Goal: Information Seeking & Learning: Understand process/instructions

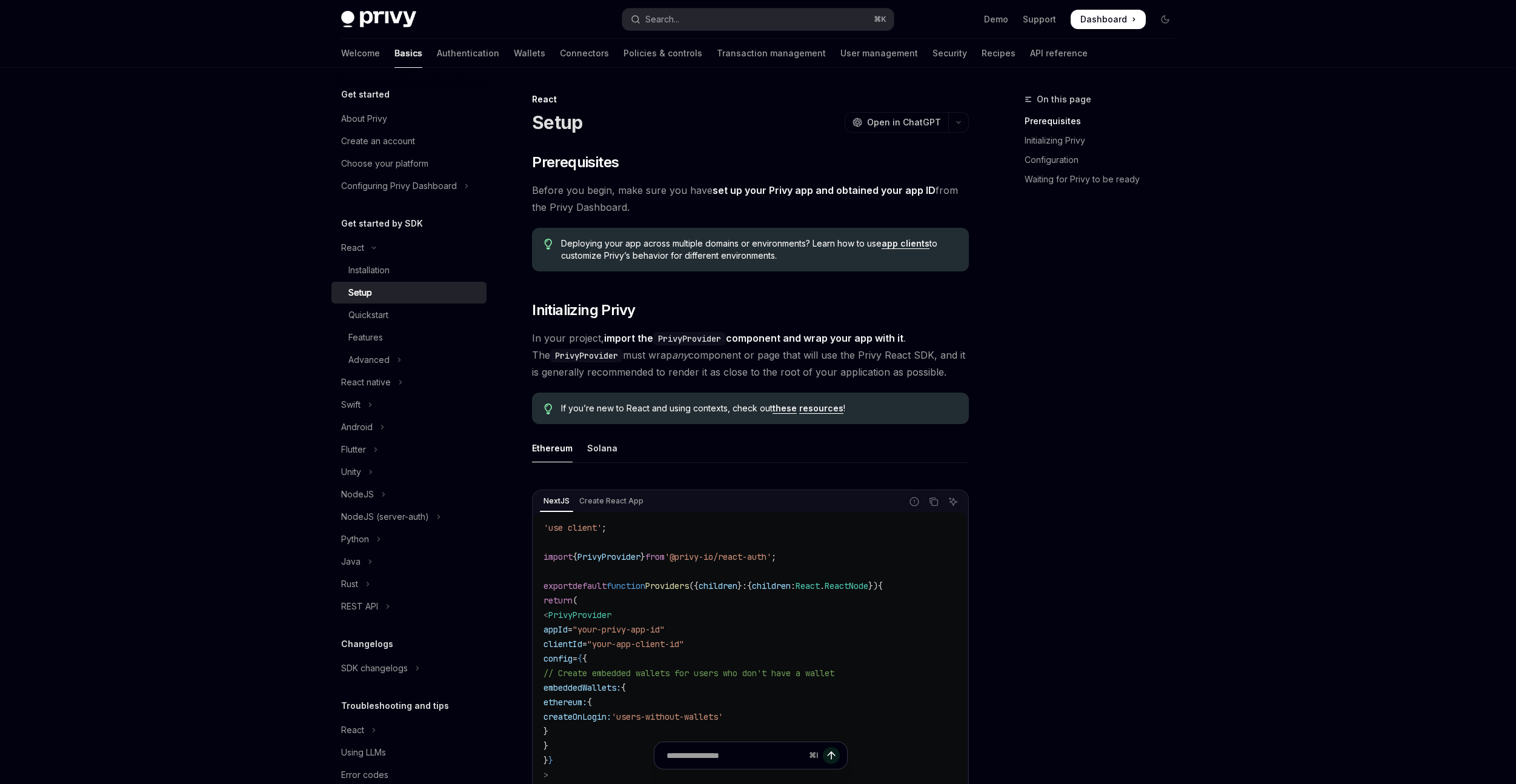
click at [437, 57] on link "Authentication" at bounding box center [468, 53] width 62 height 29
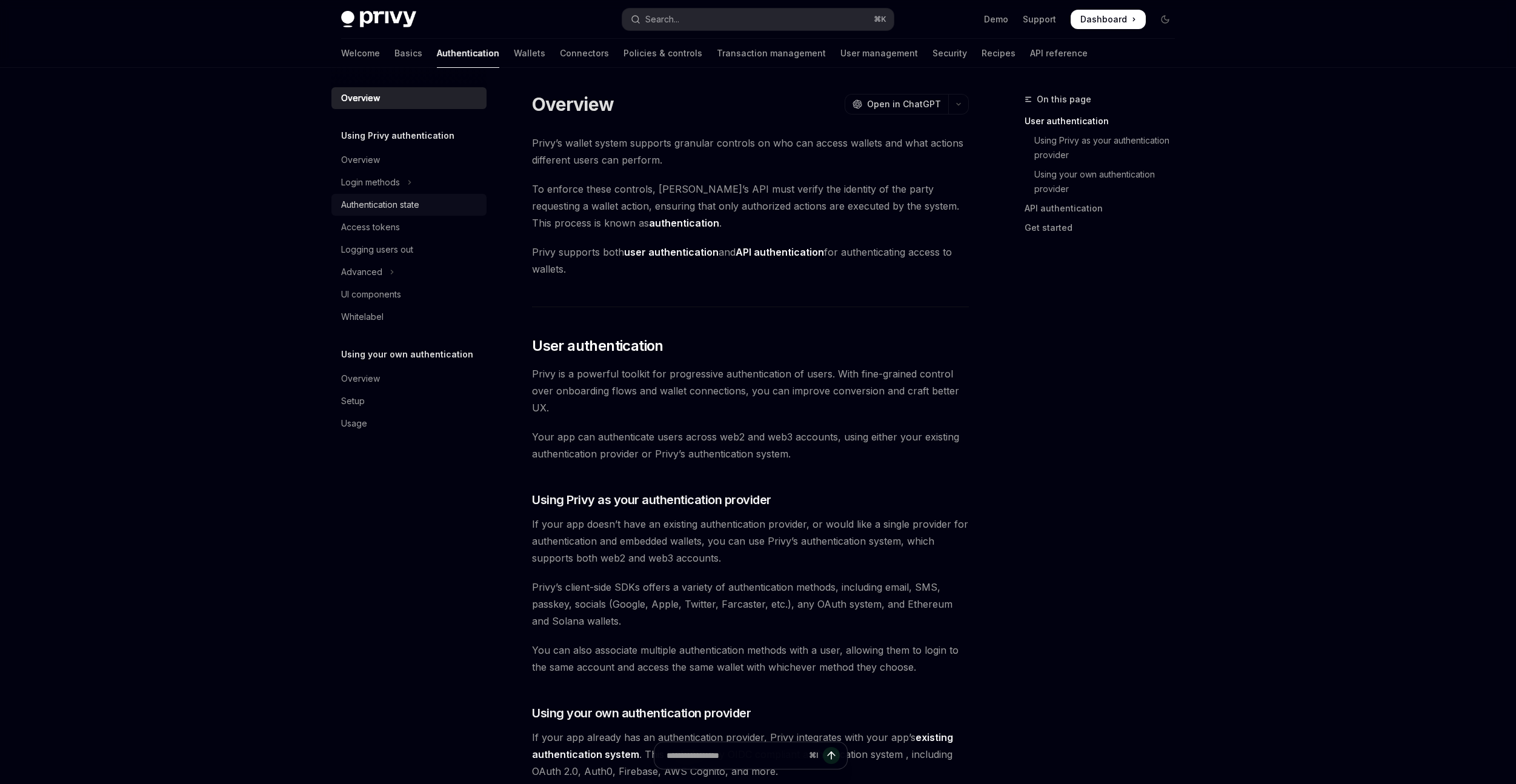
click at [393, 214] on link "Authentication state" at bounding box center [408, 204] width 155 height 22
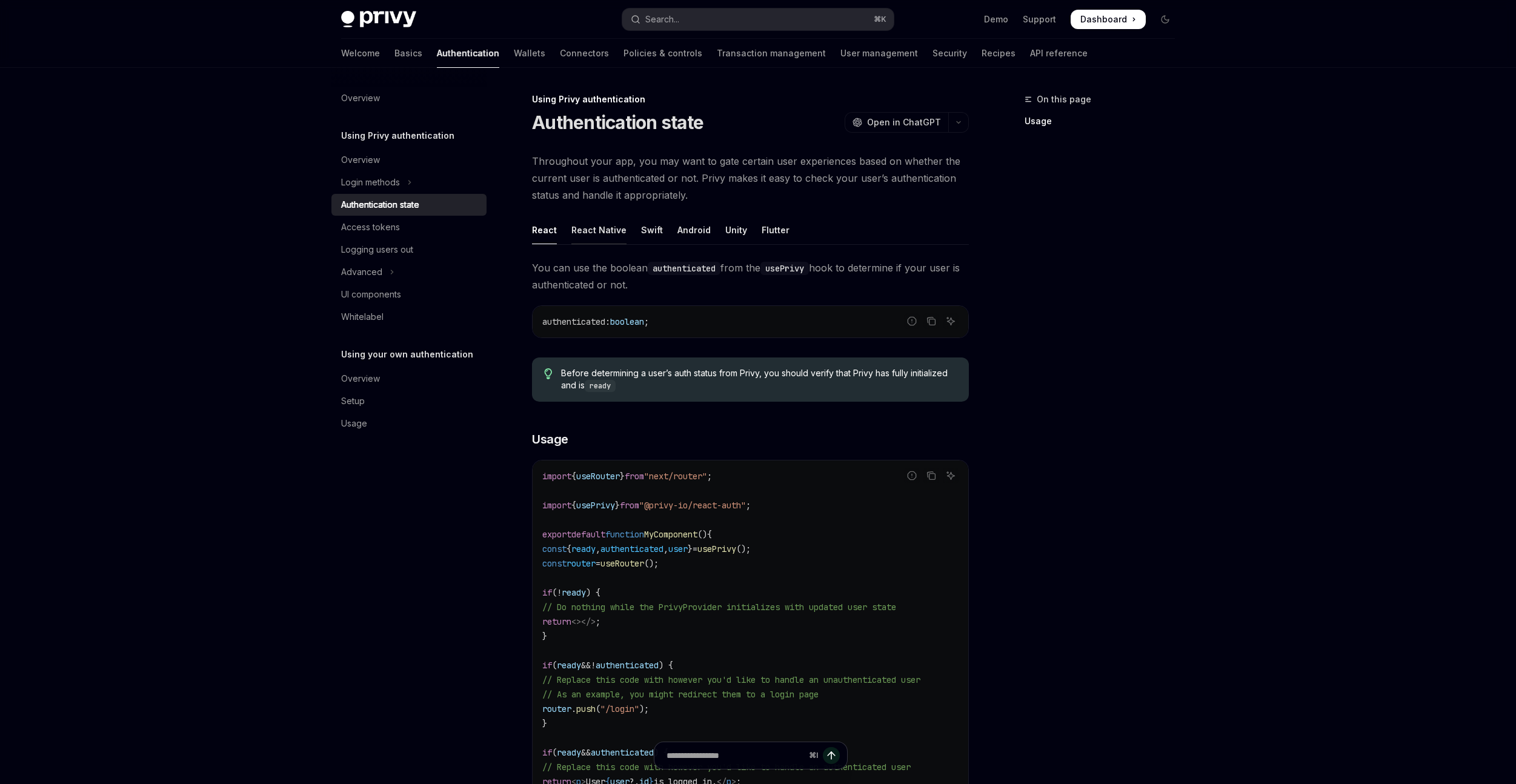
click at [583, 227] on div "React Native" at bounding box center [599, 229] width 55 height 28
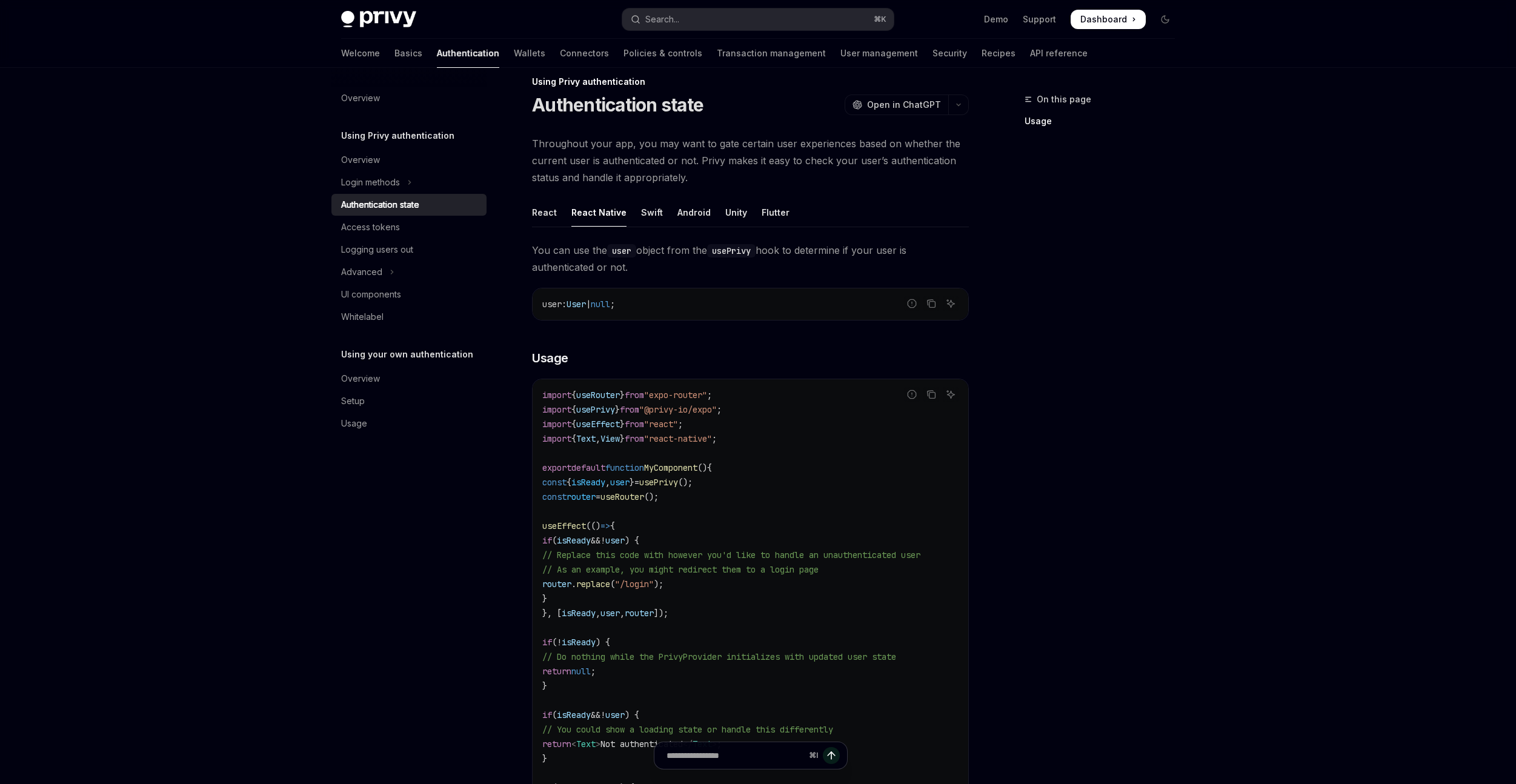
scroll to position [6, 0]
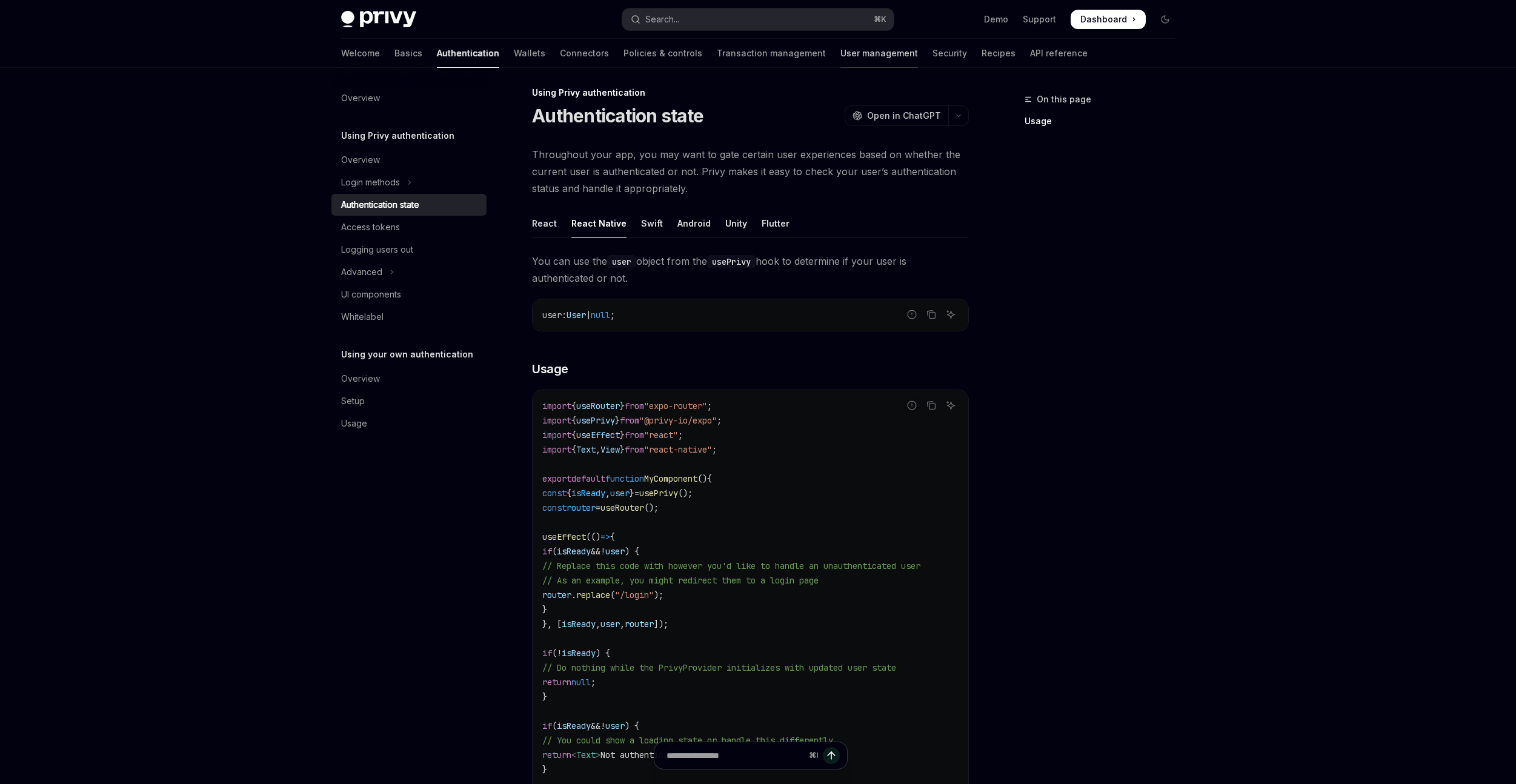
click at [840, 53] on link "User management" at bounding box center [879, 53] width 78 height 29
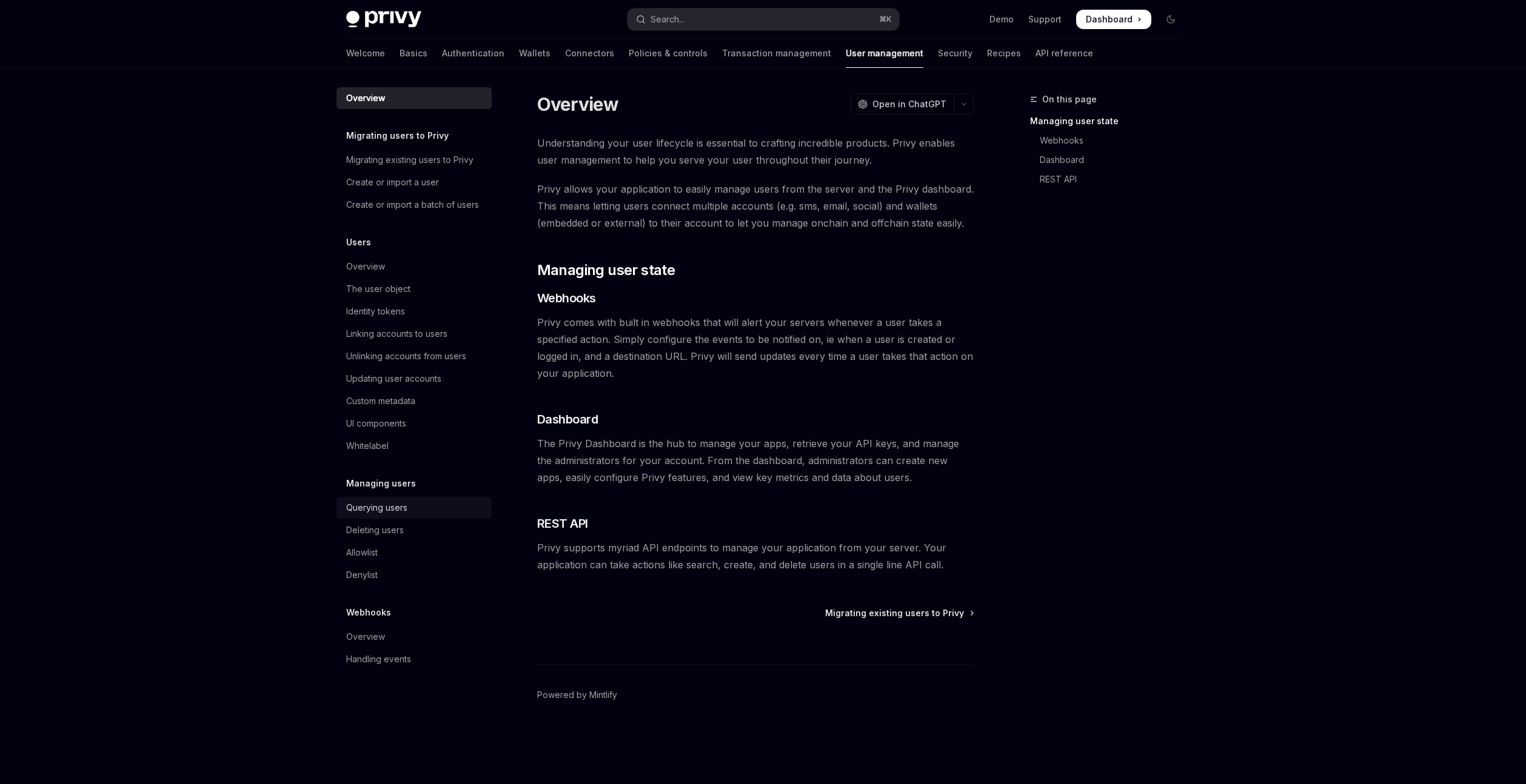
click at [417, 501] on div "Querying users" at bounding box center [415, 508] width 139 height 15
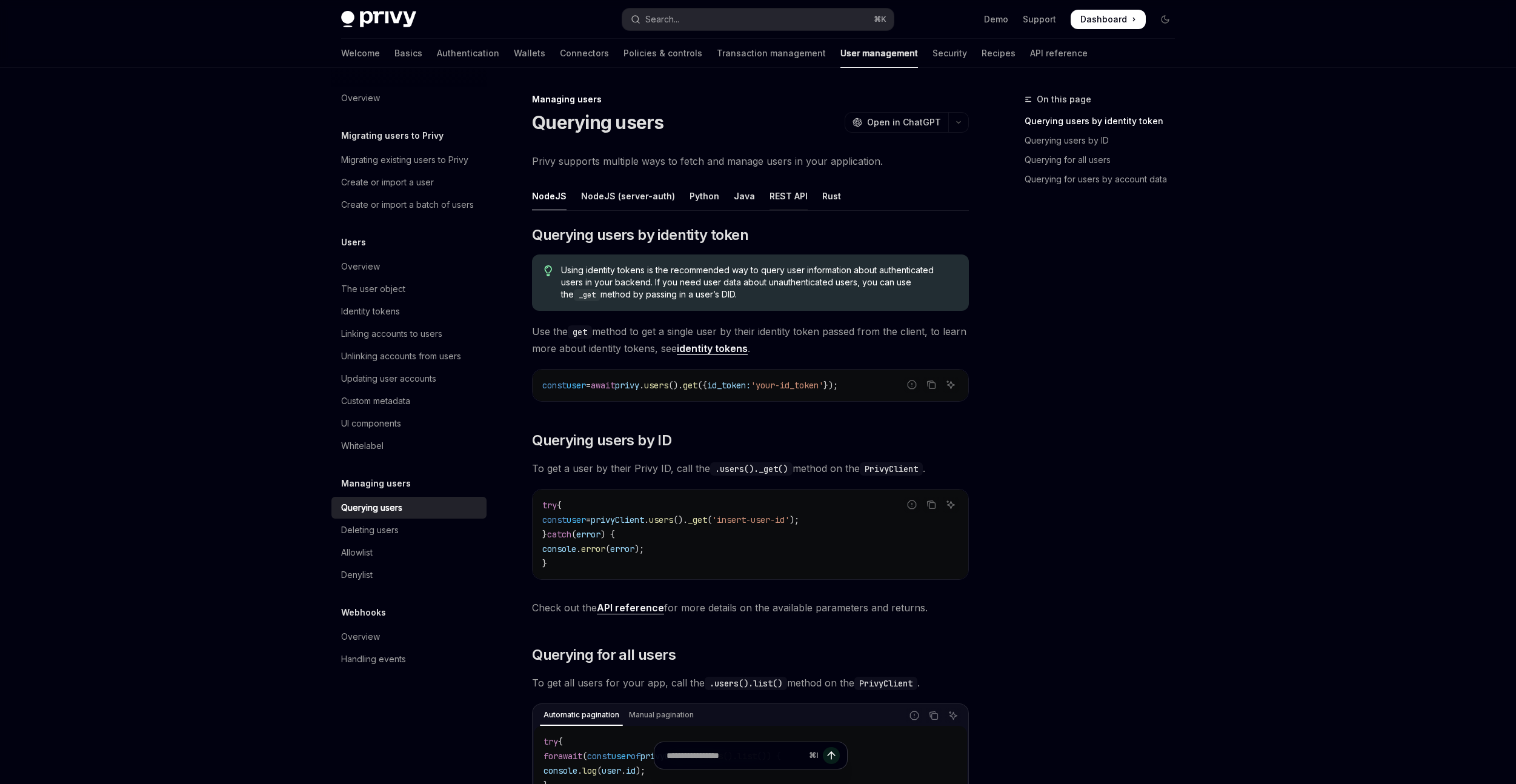
click at [778, 192] on div "REST API" at bounding box center [788, 195] width 38 height 28
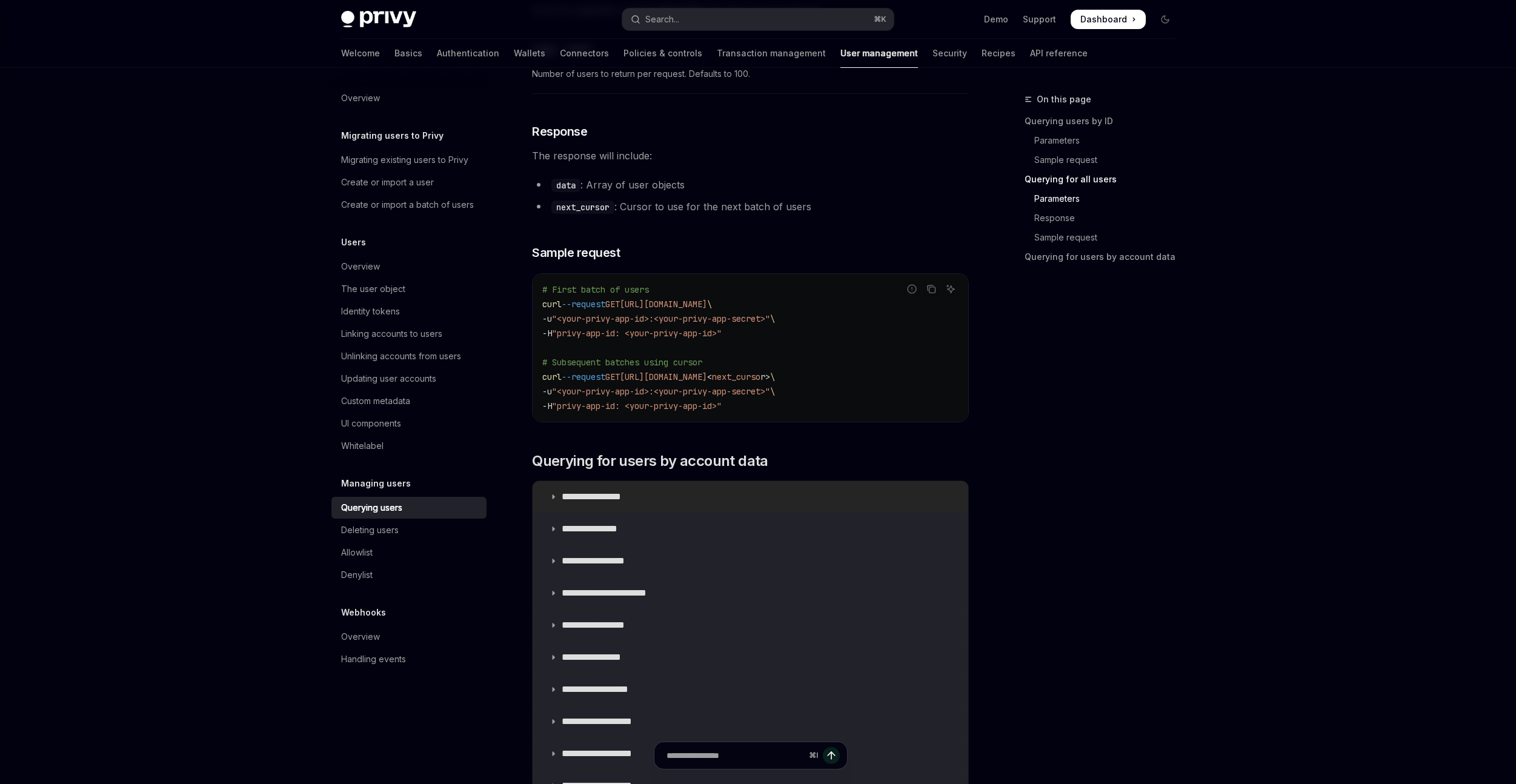
scroll to position [770, 0]
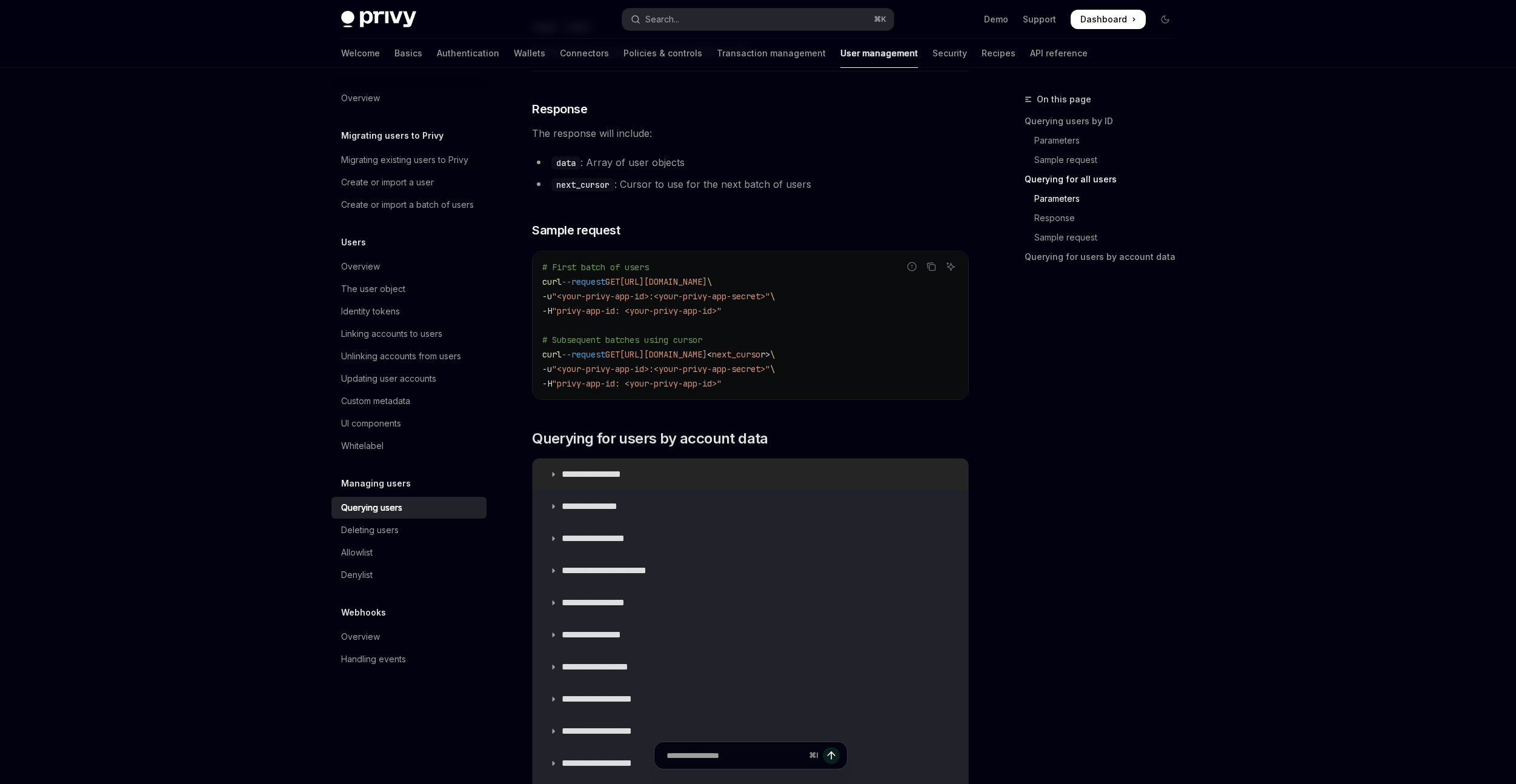
click at [697, 479] on summary "**********" at bounding box center [750, 474] width 436 height 32
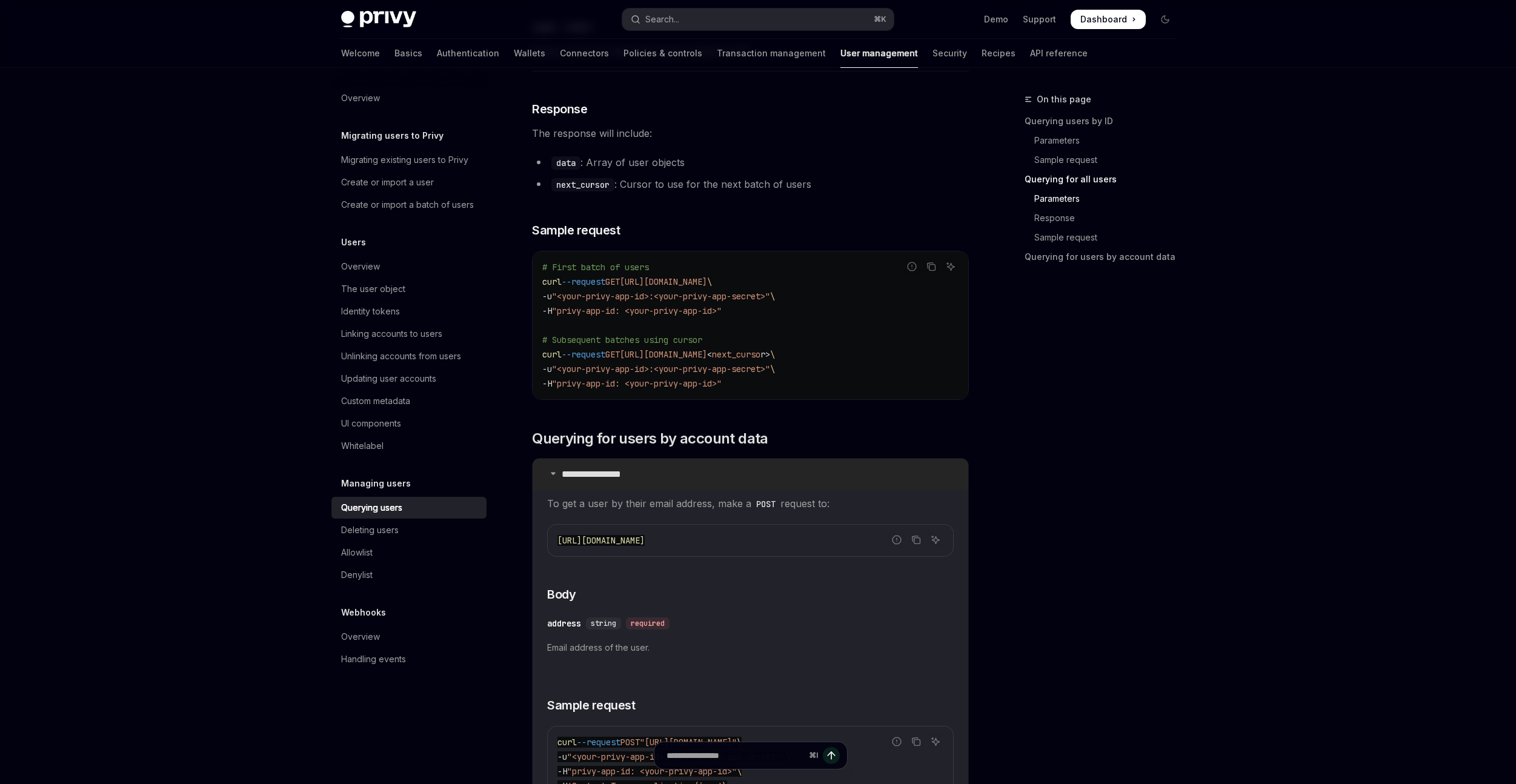
click at [697, 478] on summary "**********" at bounding box center [750, 474] width 436 height 32
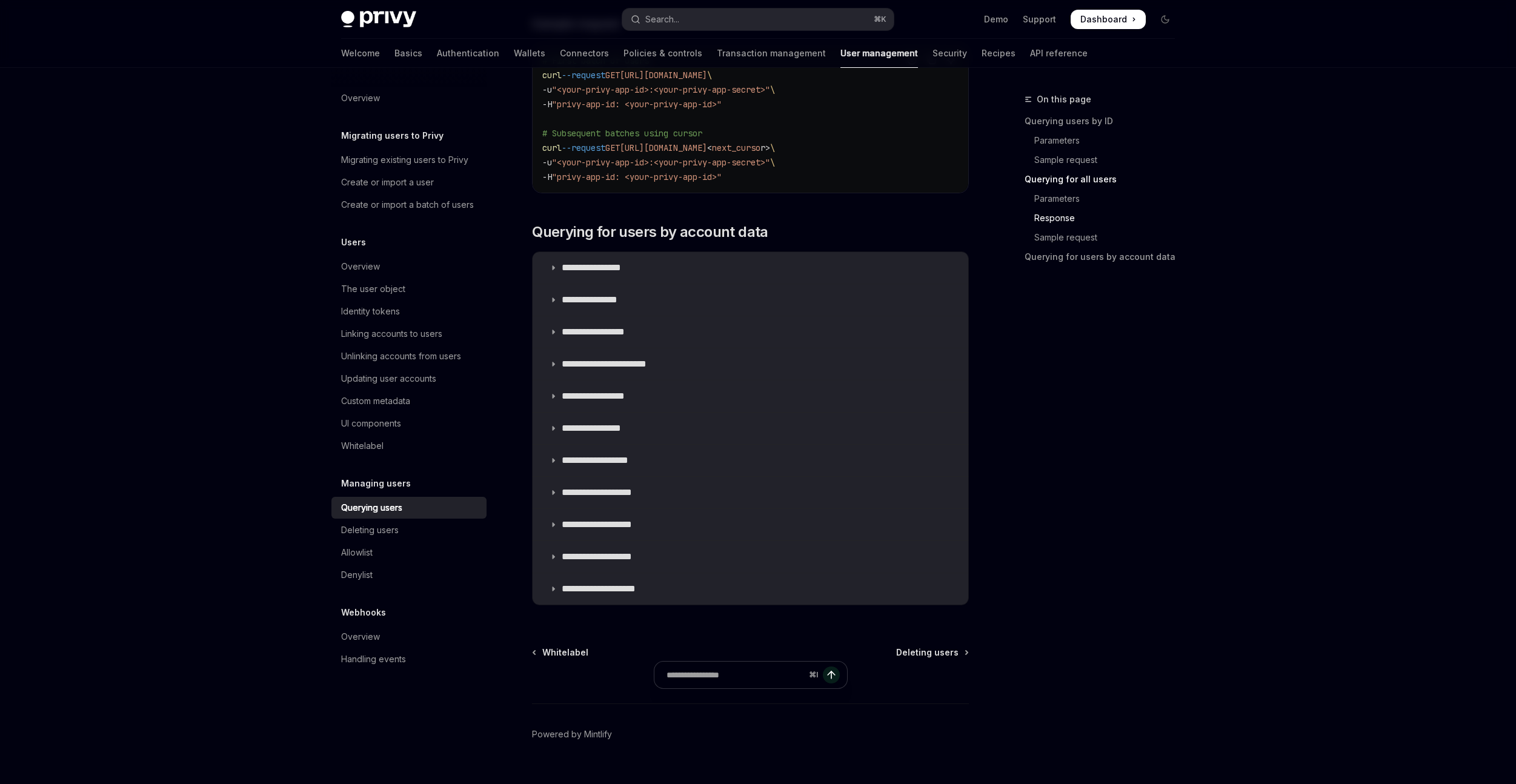
scroll to position [1001, 0]
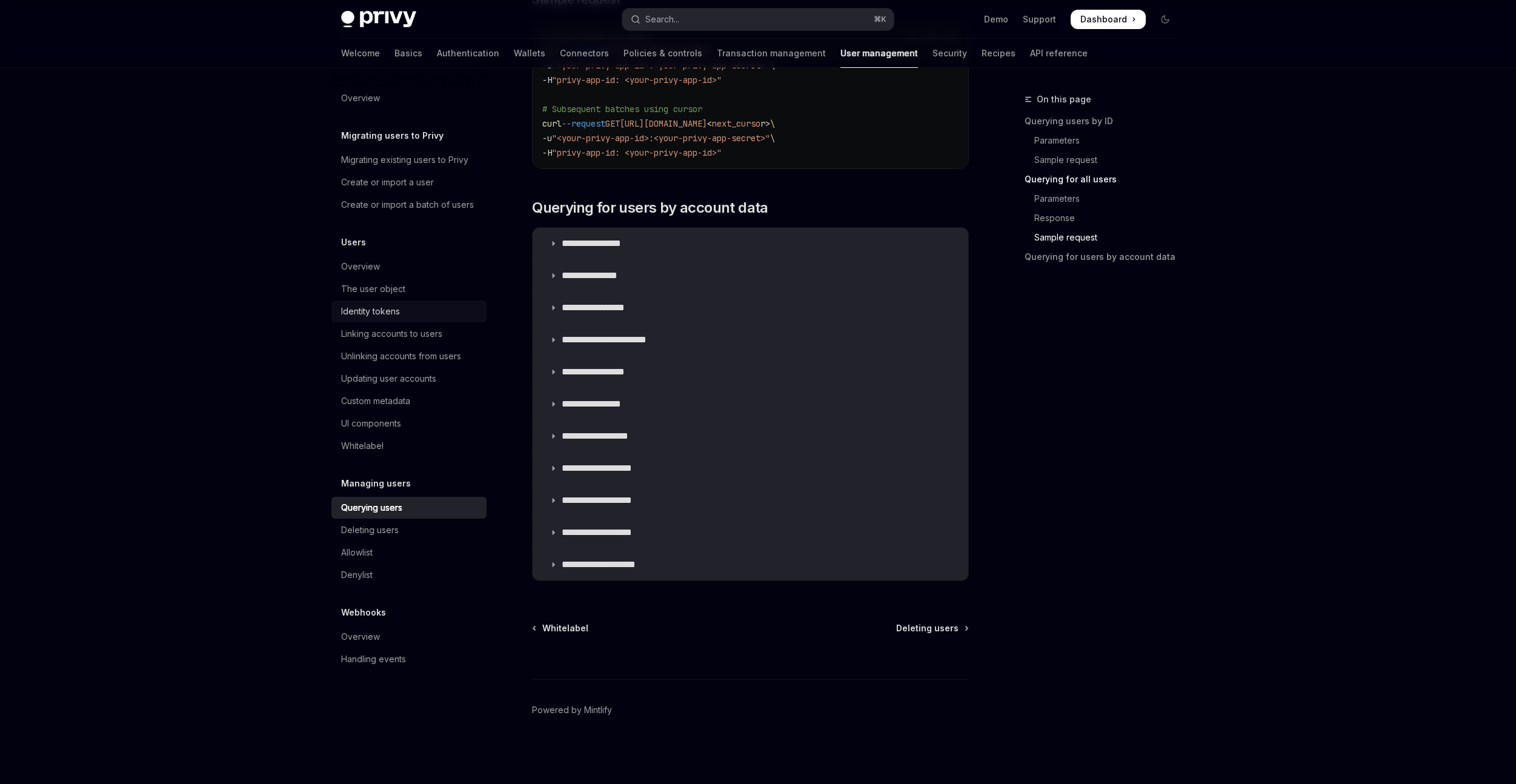
click at [422, 313] on div "Identity tokens" at bounding box center [410, 311] width 139 height 15
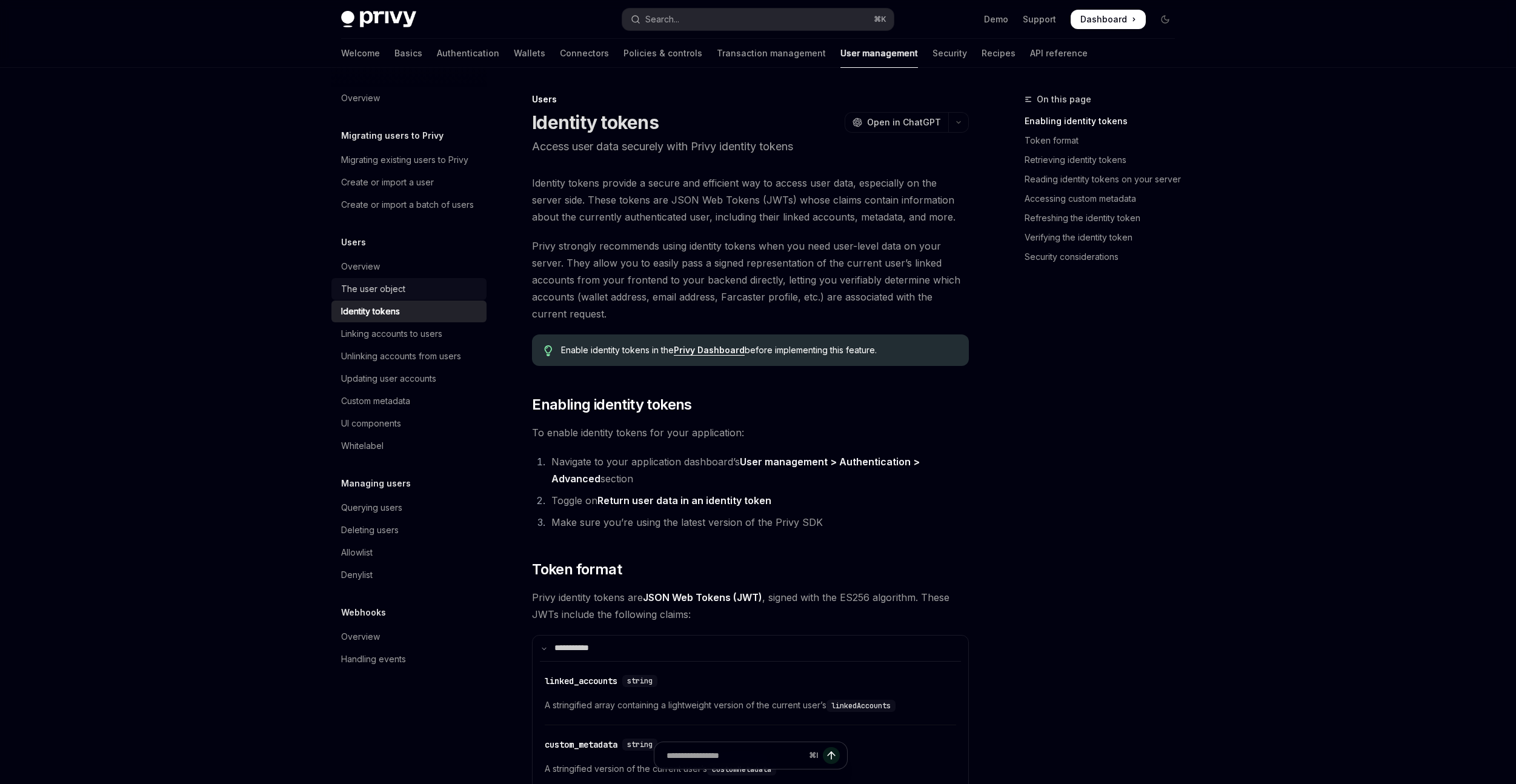
click at [425, 285] on div "The user object" at bounding box center [410, 289] width 139 height 15
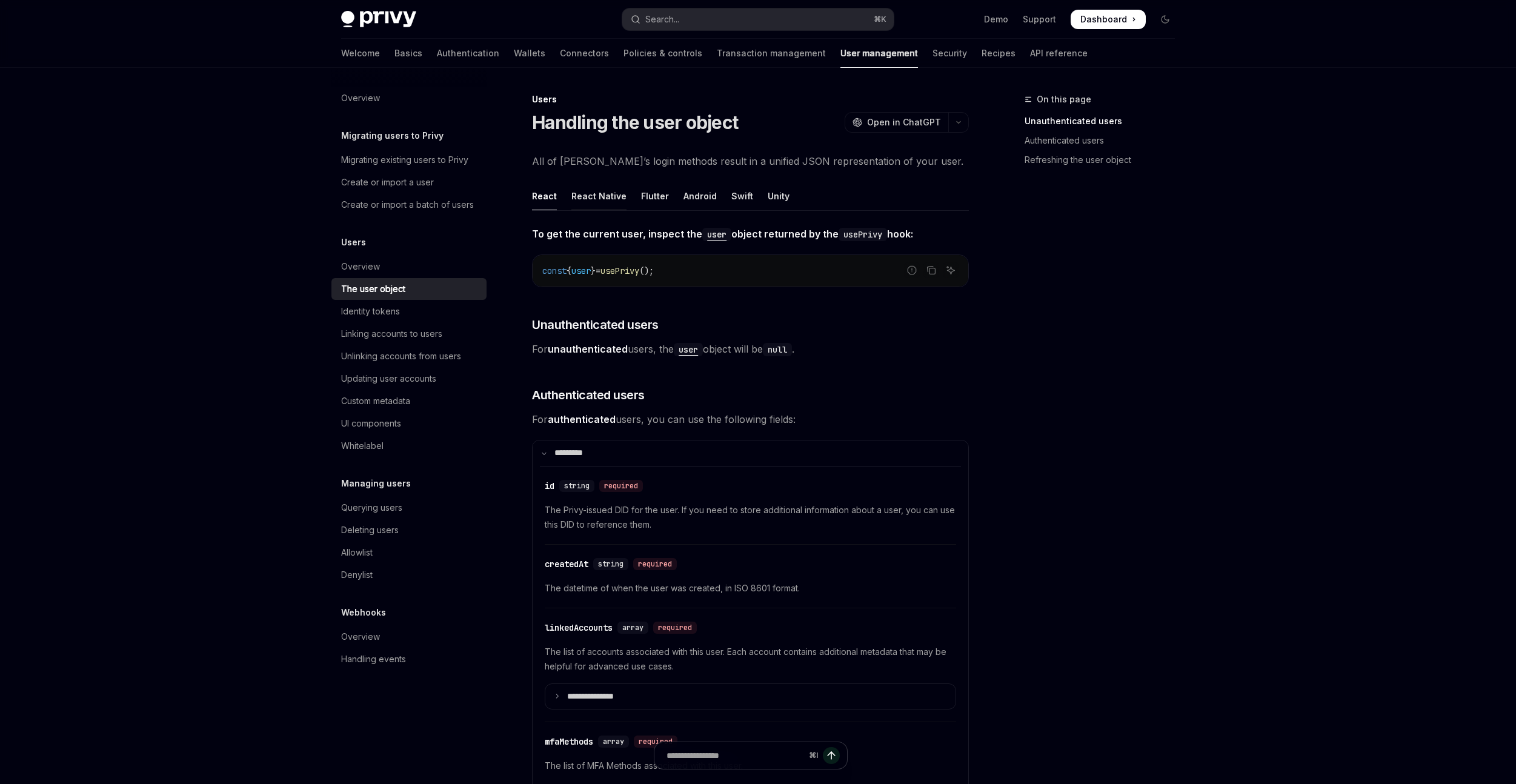
click at [600, 191] on div "React Native" at bounding box center [599, 195] width 55 height 28
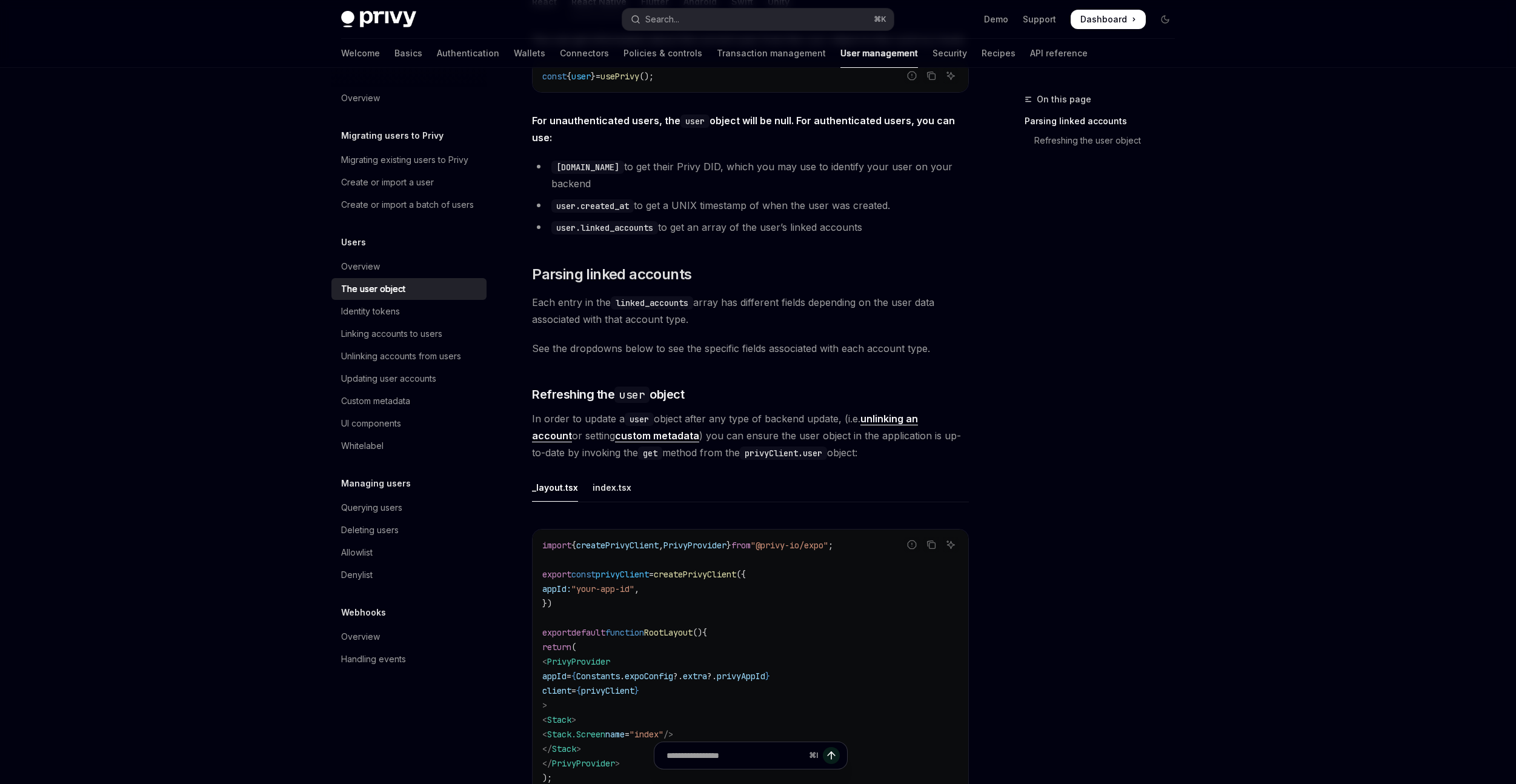
scroll to position [203, 0]
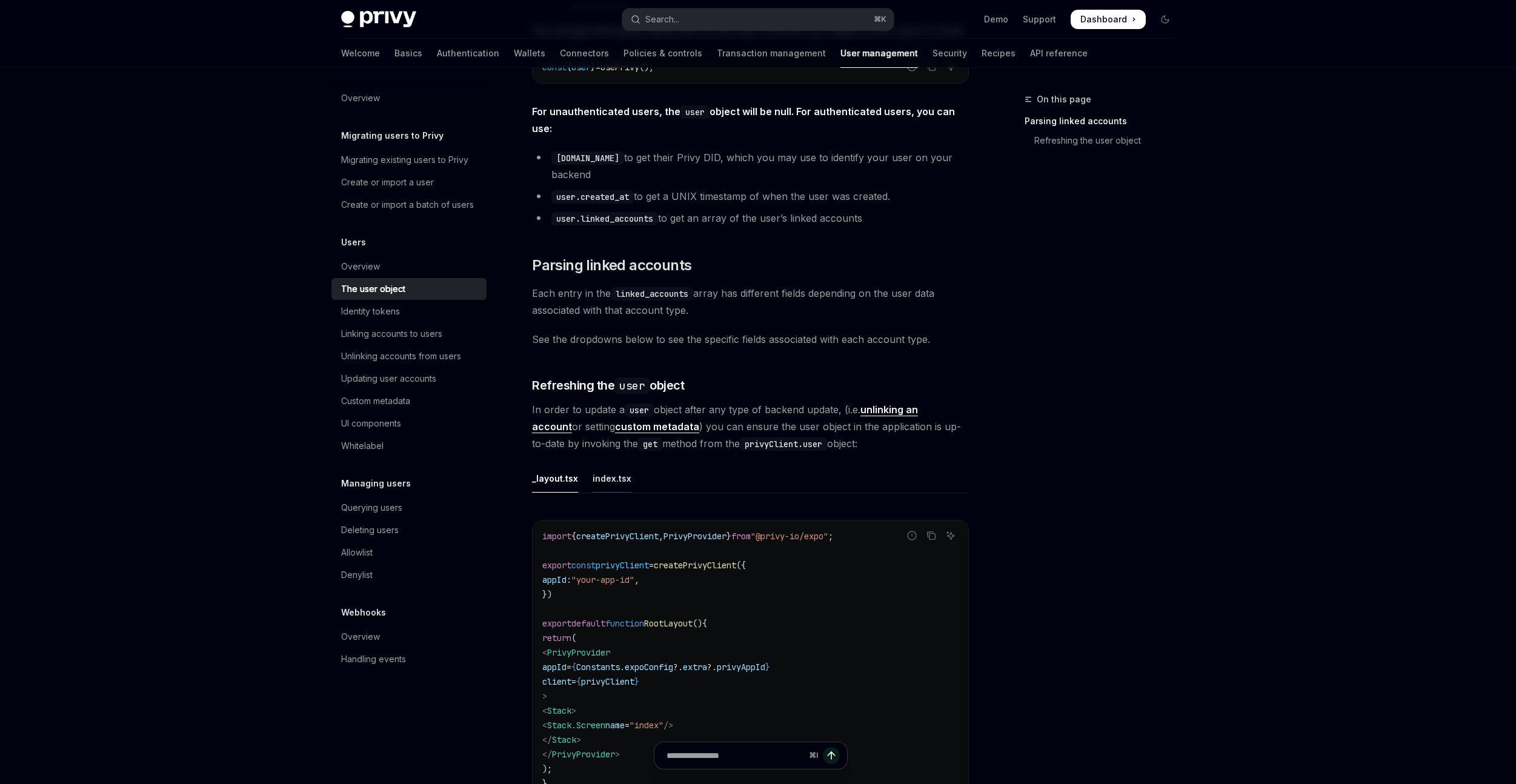
click at [613, 464] on div "index.tsx" at bounding box center [612, 478] width 39 height 28
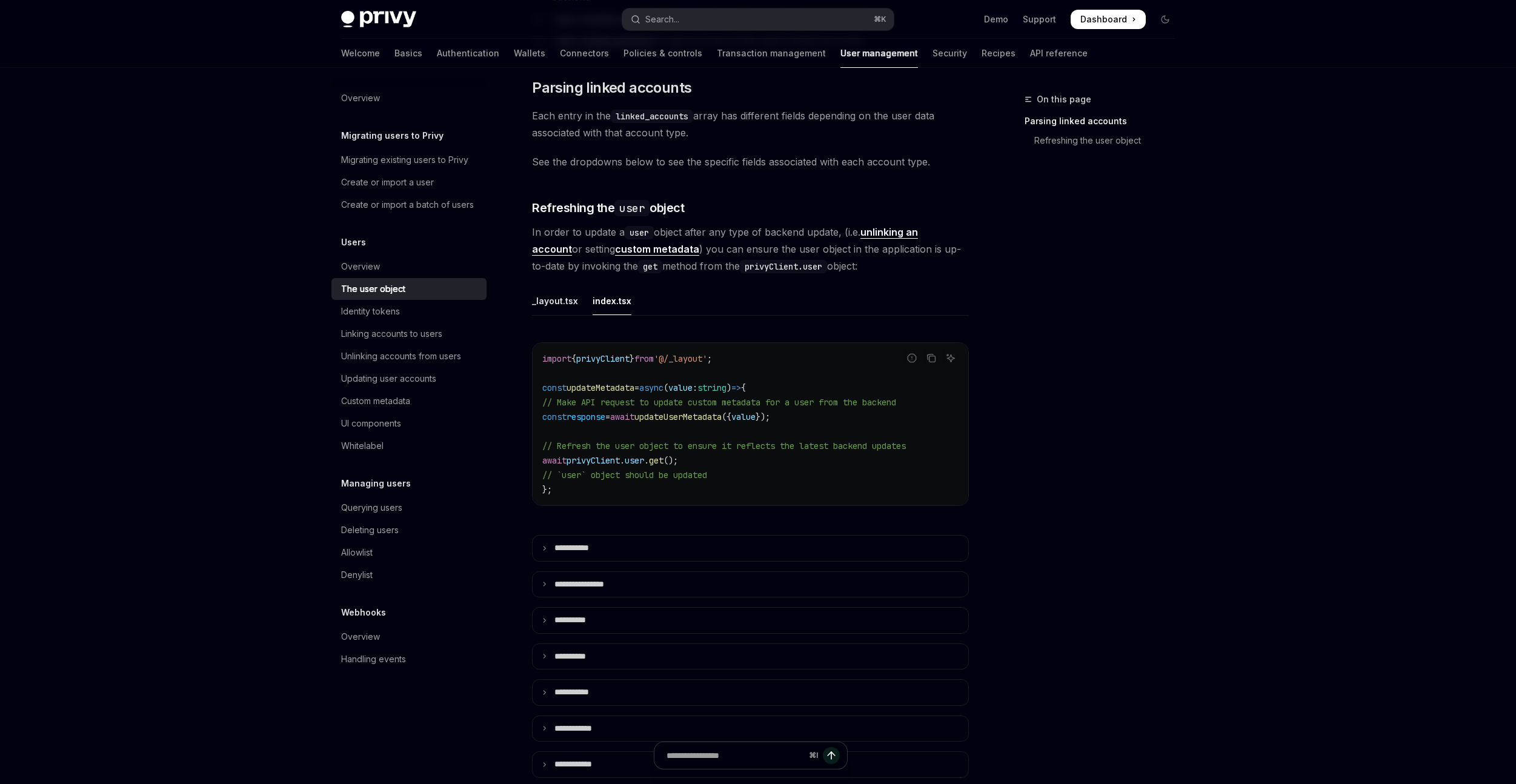
scroll to position [401, 0]
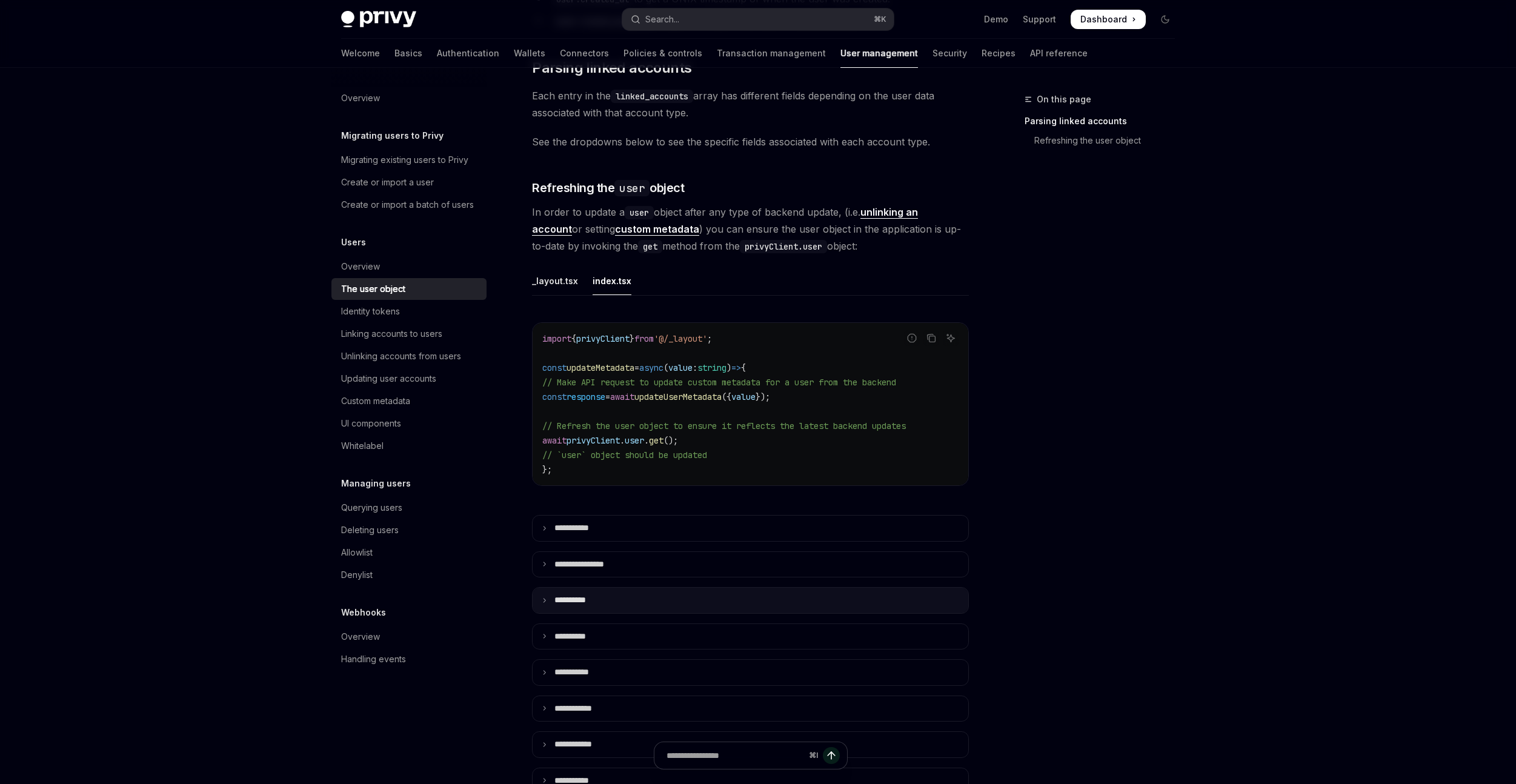
click at [561, 594] on p "**** *****" at bounding box center [577, 599] width 46 height 11
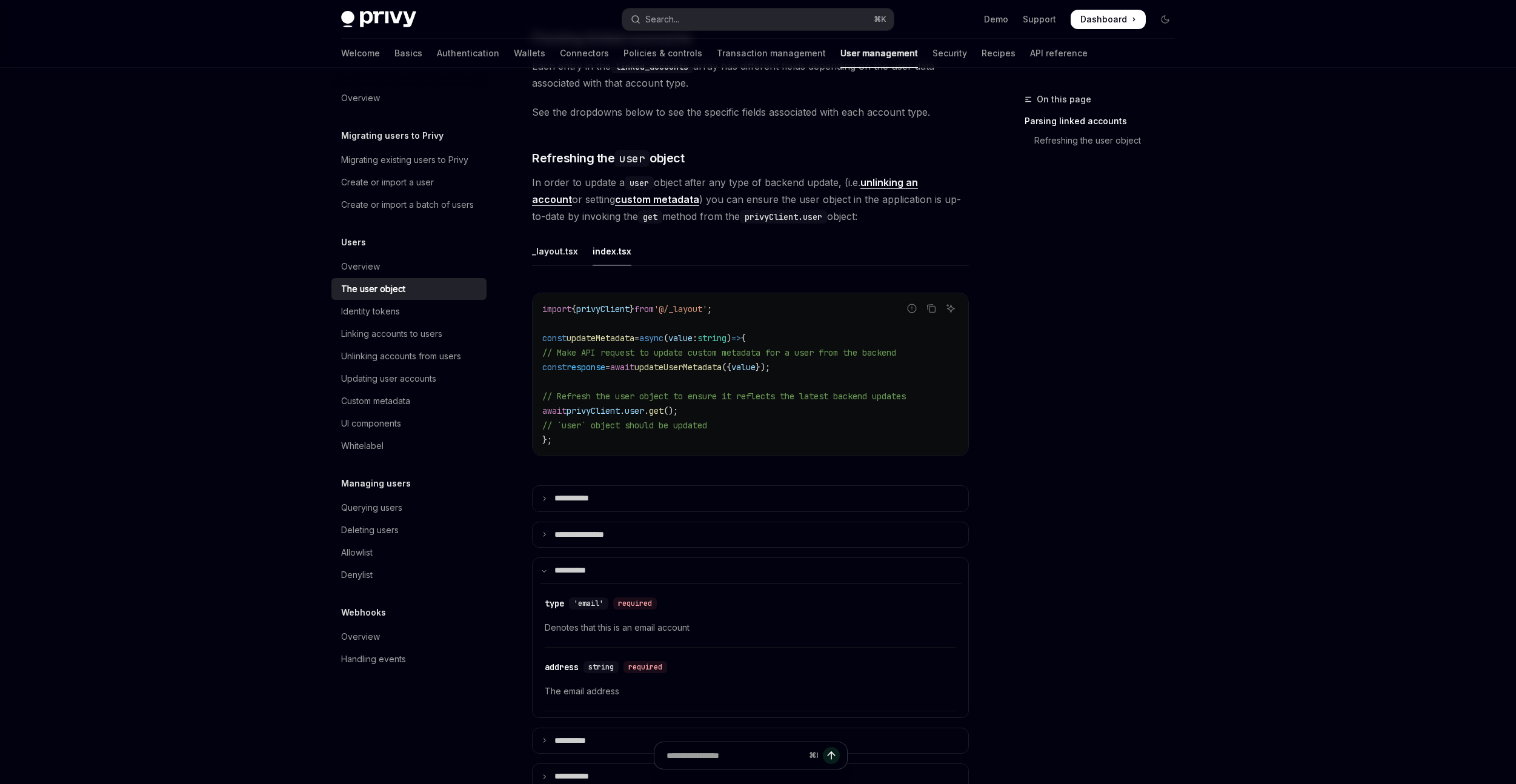
scroll to position [432, 0]
click at [557, 564] on p "**** *****" at bounding box center [575, 569] width 42 height 11
click at [559, 236] on div "_layout.tsx" at bounding box center [555, 249] width 46 height 28
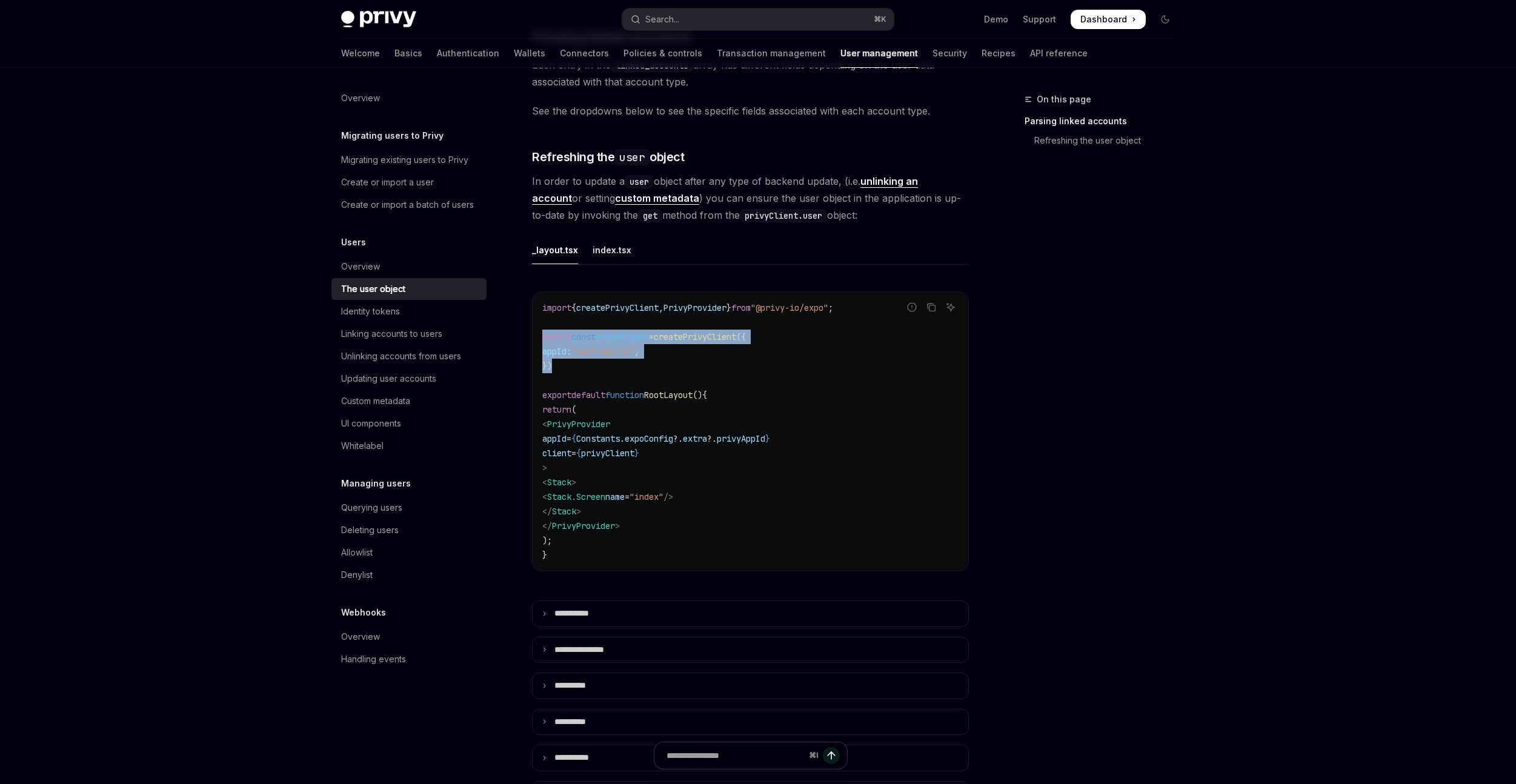
drag, startPoint x: 554, startPoint y: 345, endPoint x: 536, endPoint y: 322, distance: 29.2
click at [536, 322] on div "import { createPrivyClient , PrivyProvider } from "@privy-io/expo" ; export con…" at bounding box center [750, 432] width 436 height 279
copy code "export const privyClient = createPrivyClient ({ appId: "your-app-id" , })"
click at [626, 237] on div "index.tsx" at bounding box center [612, 249] width 39 height 28
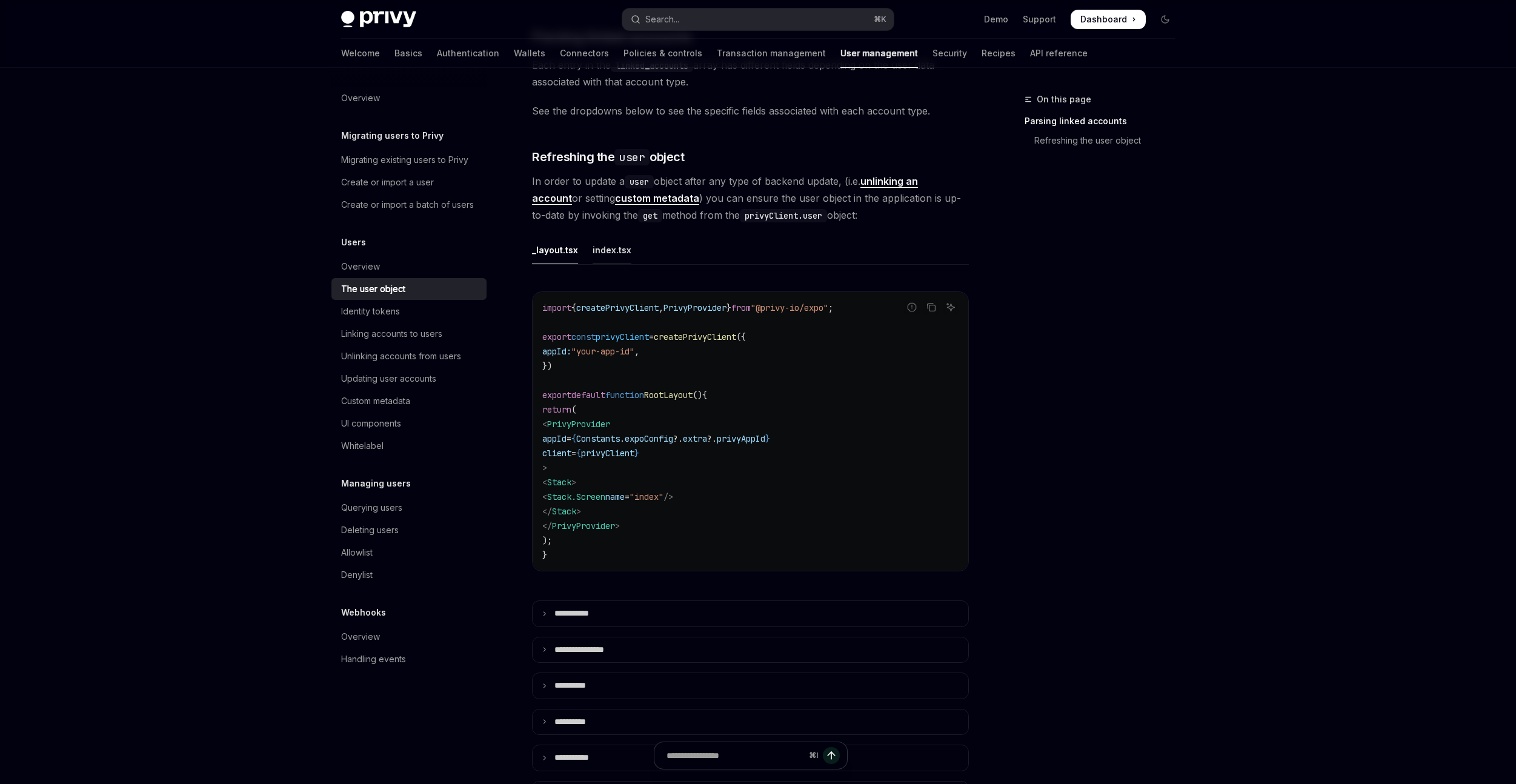
type textarea "*"
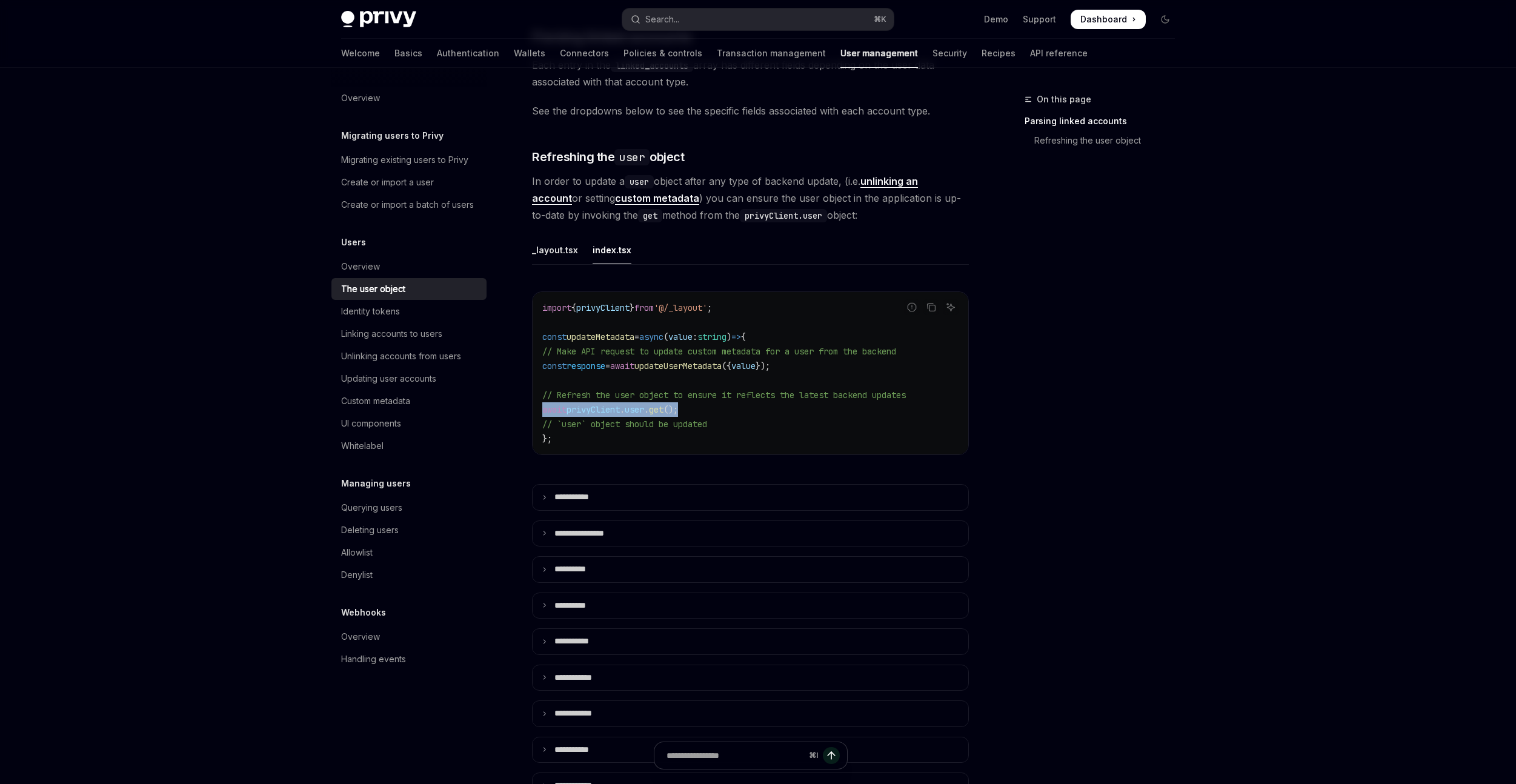
drag, startPoint x: 691, startPoint y: 394, endPoint x: 544, endPoint y: 390, distance: 147.1
click at [544, 390] on code "import { privyClient } from '@/_layout' ; const updateMetadata = async ( value …" at bounding box center [750, 373] width 416 height 146
copy span "await privyClient . user . get ();"
